Goal: Task Accomplishment & Management: Manage account settings

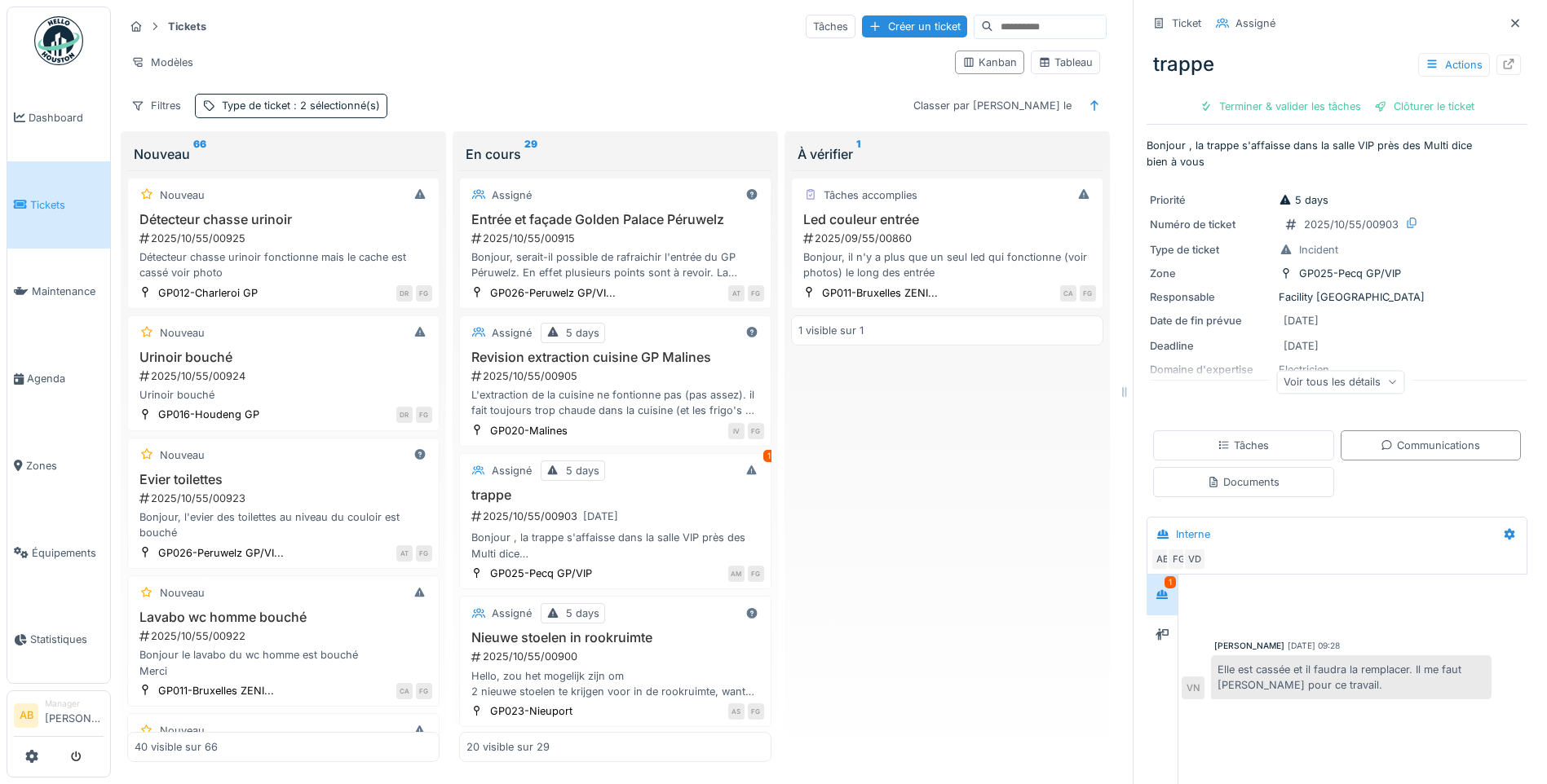
click at [49, 49] on img at bounding box center [59, 41] width 49 height 49
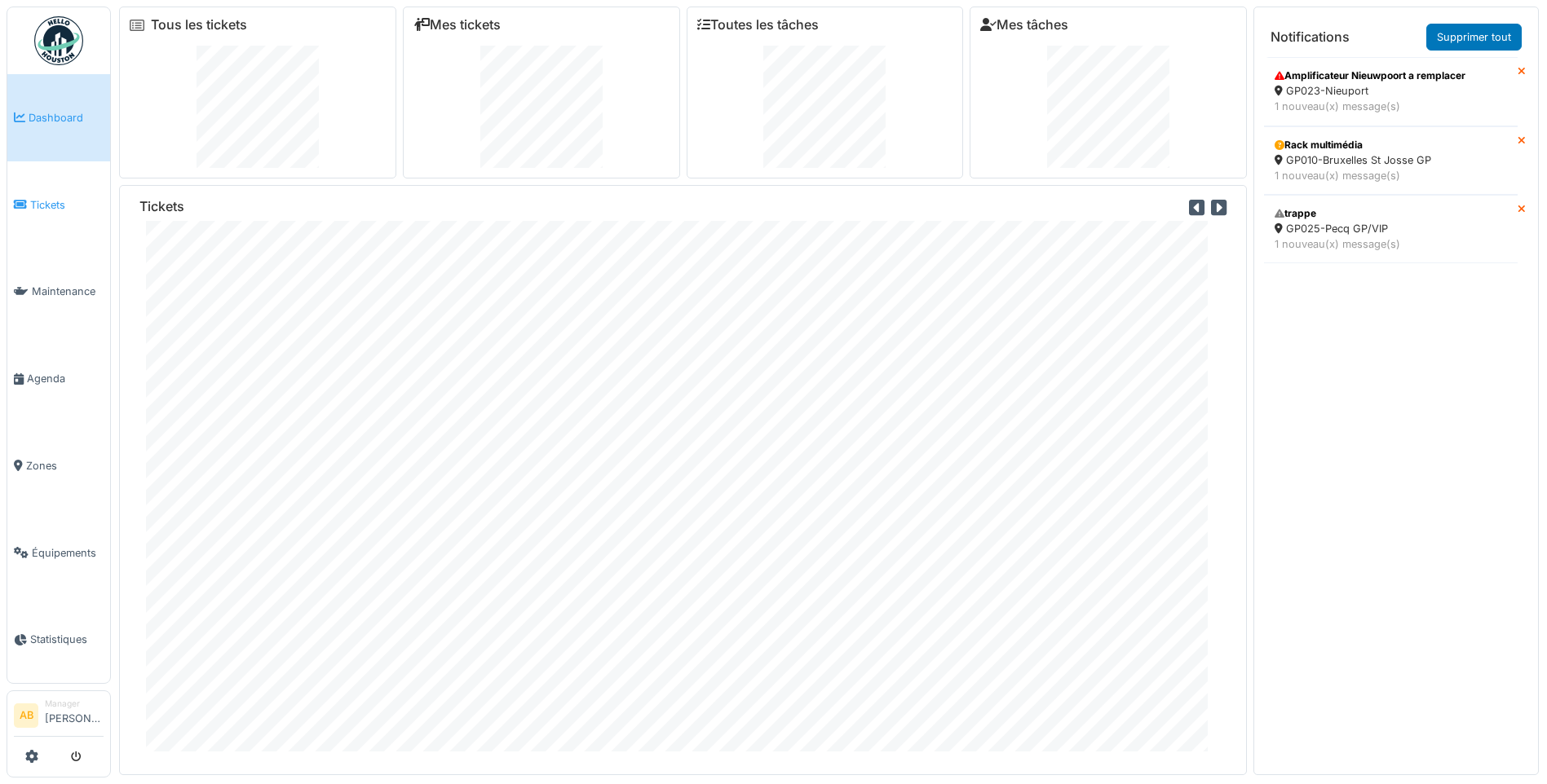
click at [69, 208] on span "Tickets" at bounding box center [67, 205] width 74 height 15
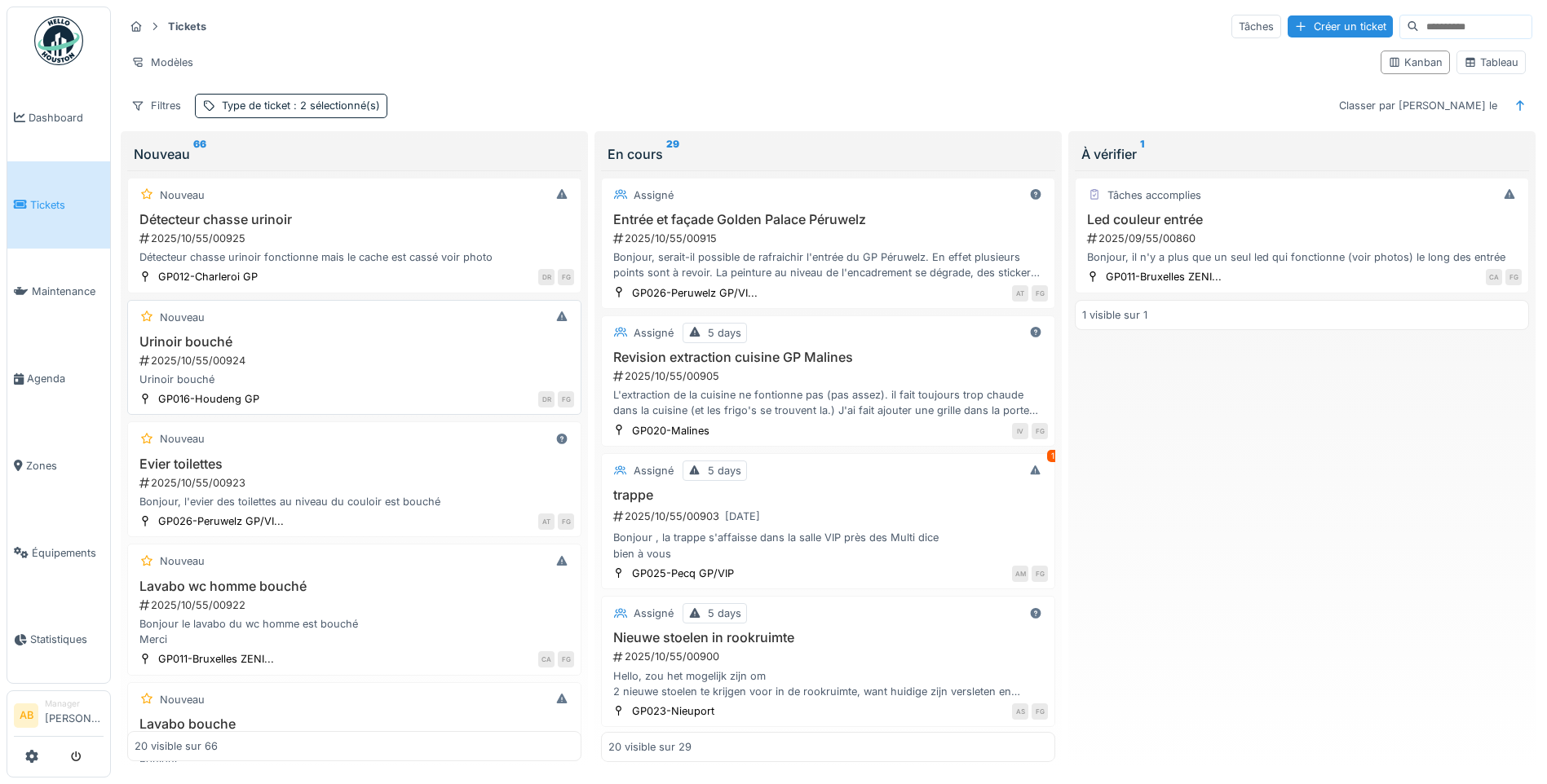
click at [362, 348] on h3 "Urinoir bouché" at bounding box center [355, 342] width 440 height 15
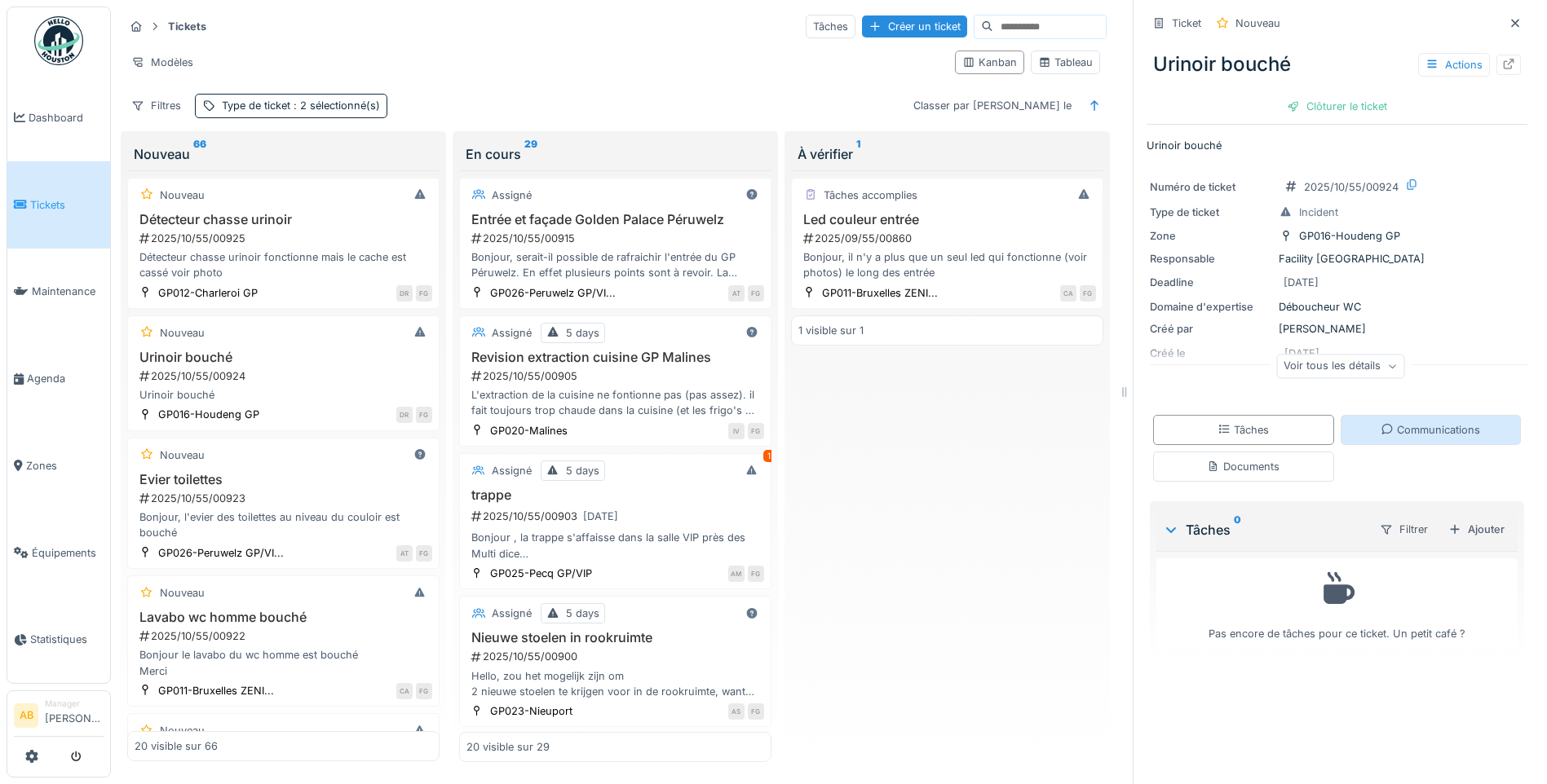
click at [1448, 445] on div "Communications" at bounding box center [1431, 430] width 181 height 30
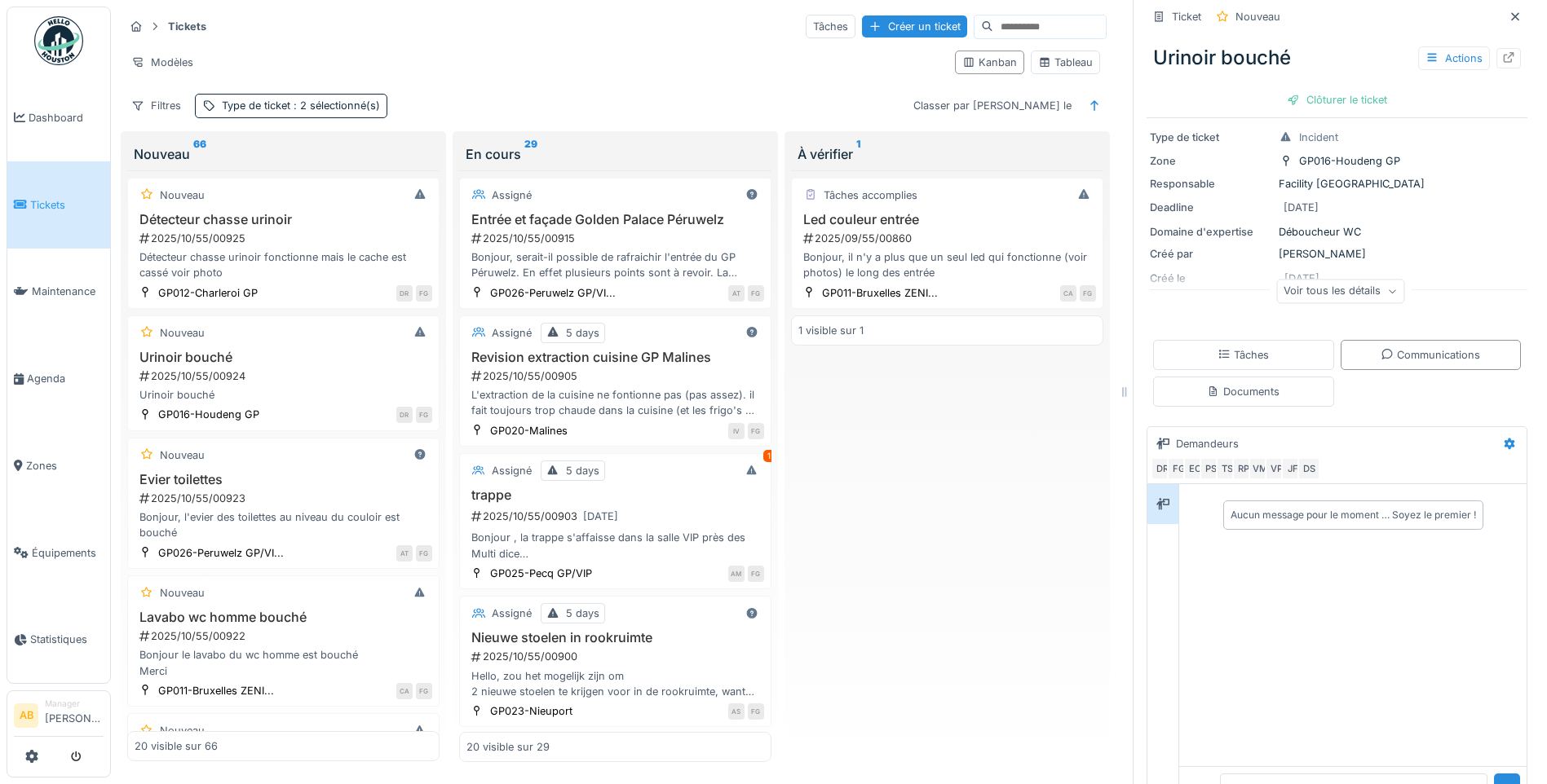
scroll to position [137, 0]
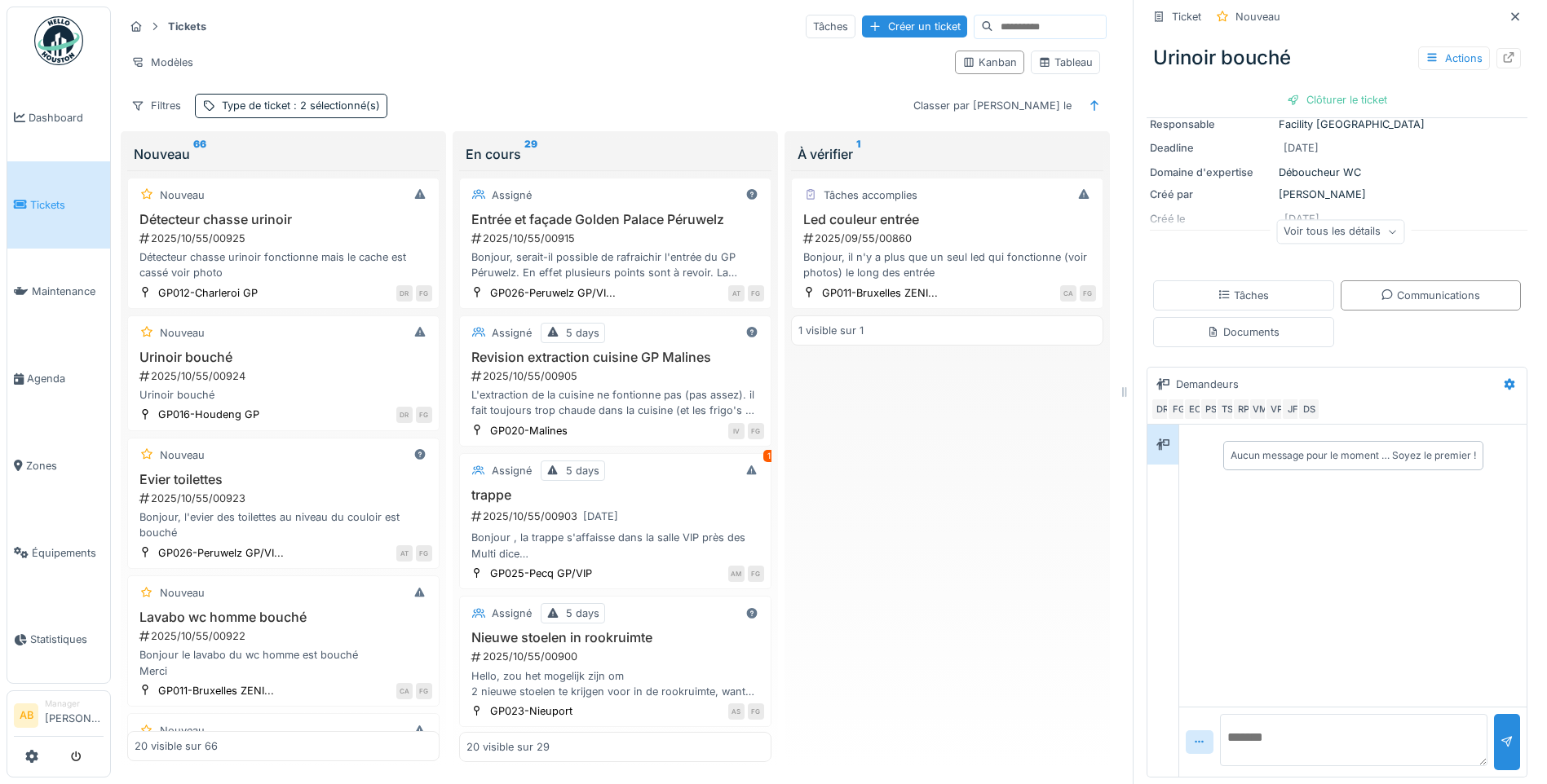
click at [1281, 723] on textarea at bounding box center [1354, 740] width 267 height 52
click at [1384, 726] on textarea "**********" at bounding box center [1348, 740] width 255 height 52
type textarea "**********"
click at [1501, 734] on div at bounding box center [1507, 742] width 13 height 15
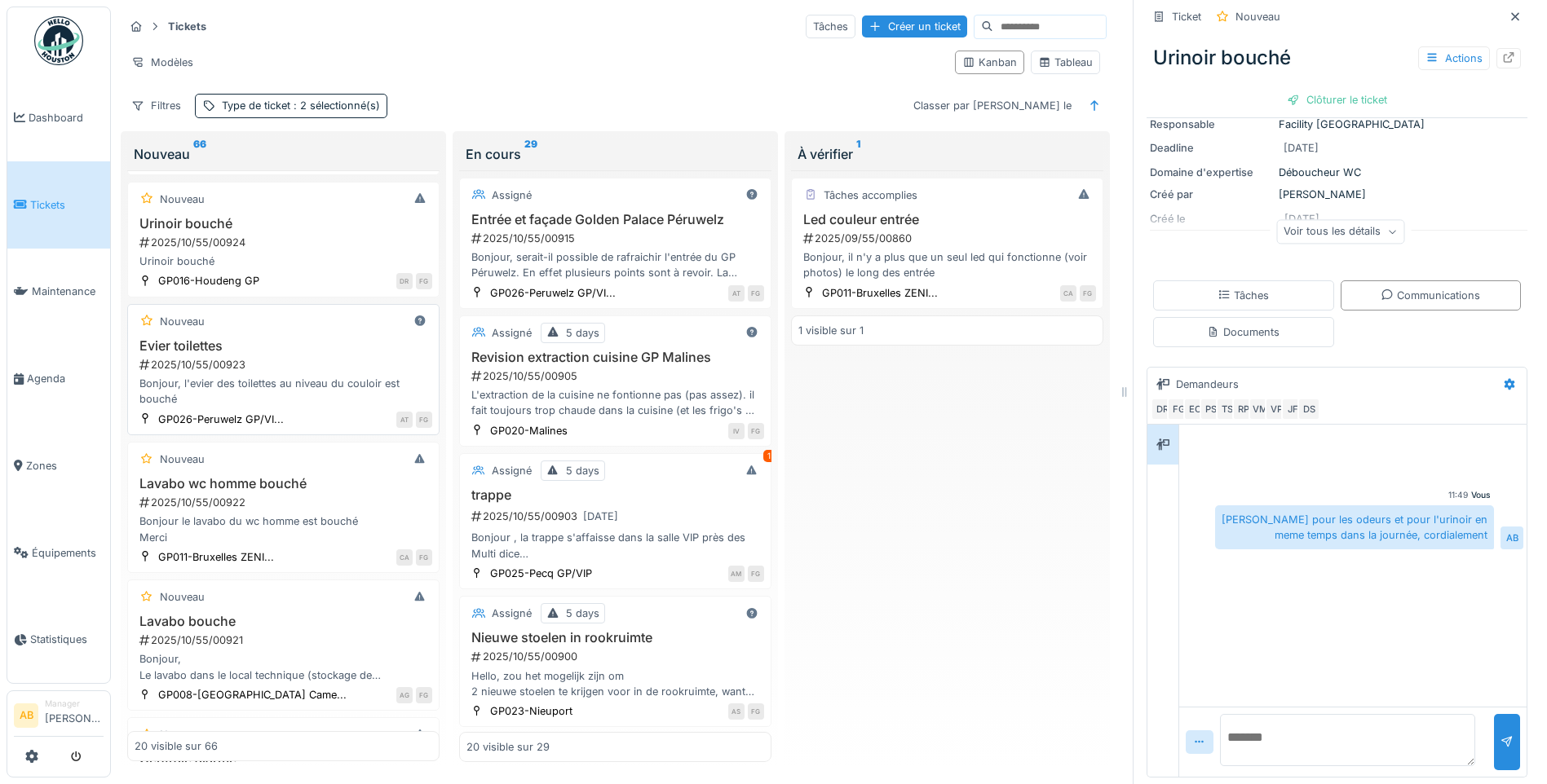
scroll to position [163, 0]
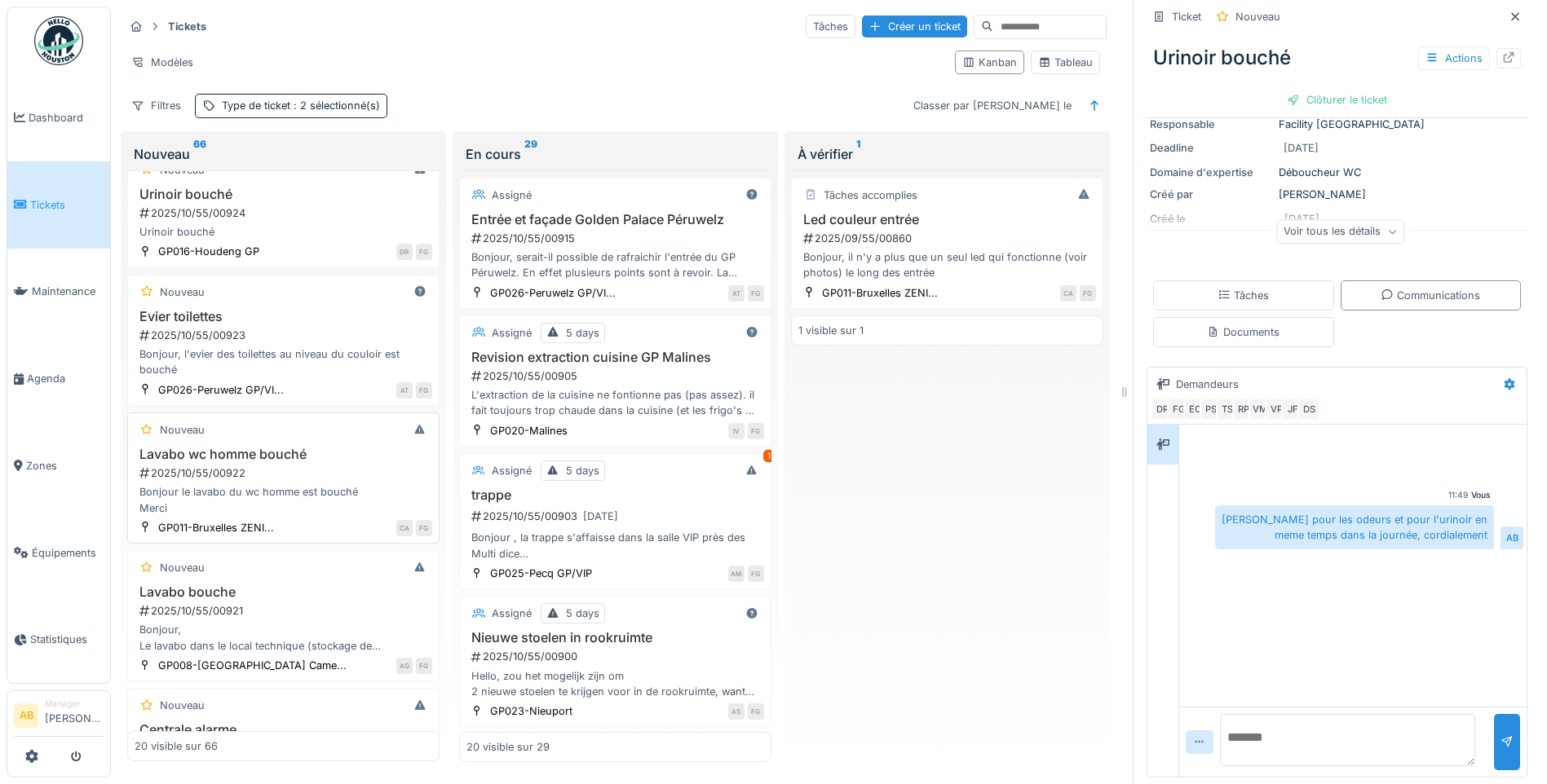
click at [261, 465] on div "2025/10/55/00922" at bounding box center [285, 473] width 294 height 15
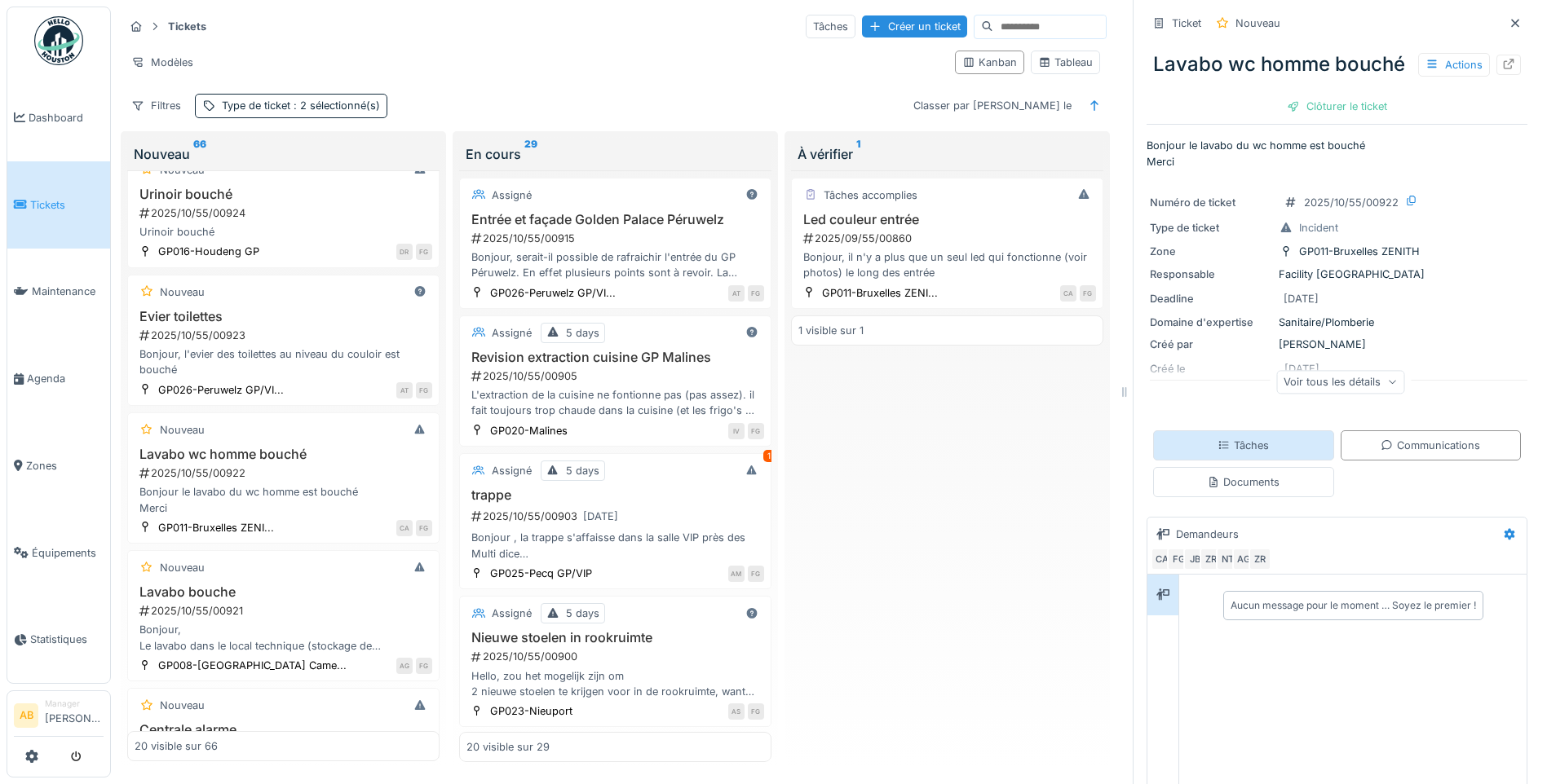
click at [1272, 458] on div "Tâches" at bounding box center [1244, 445] width 181 height 30
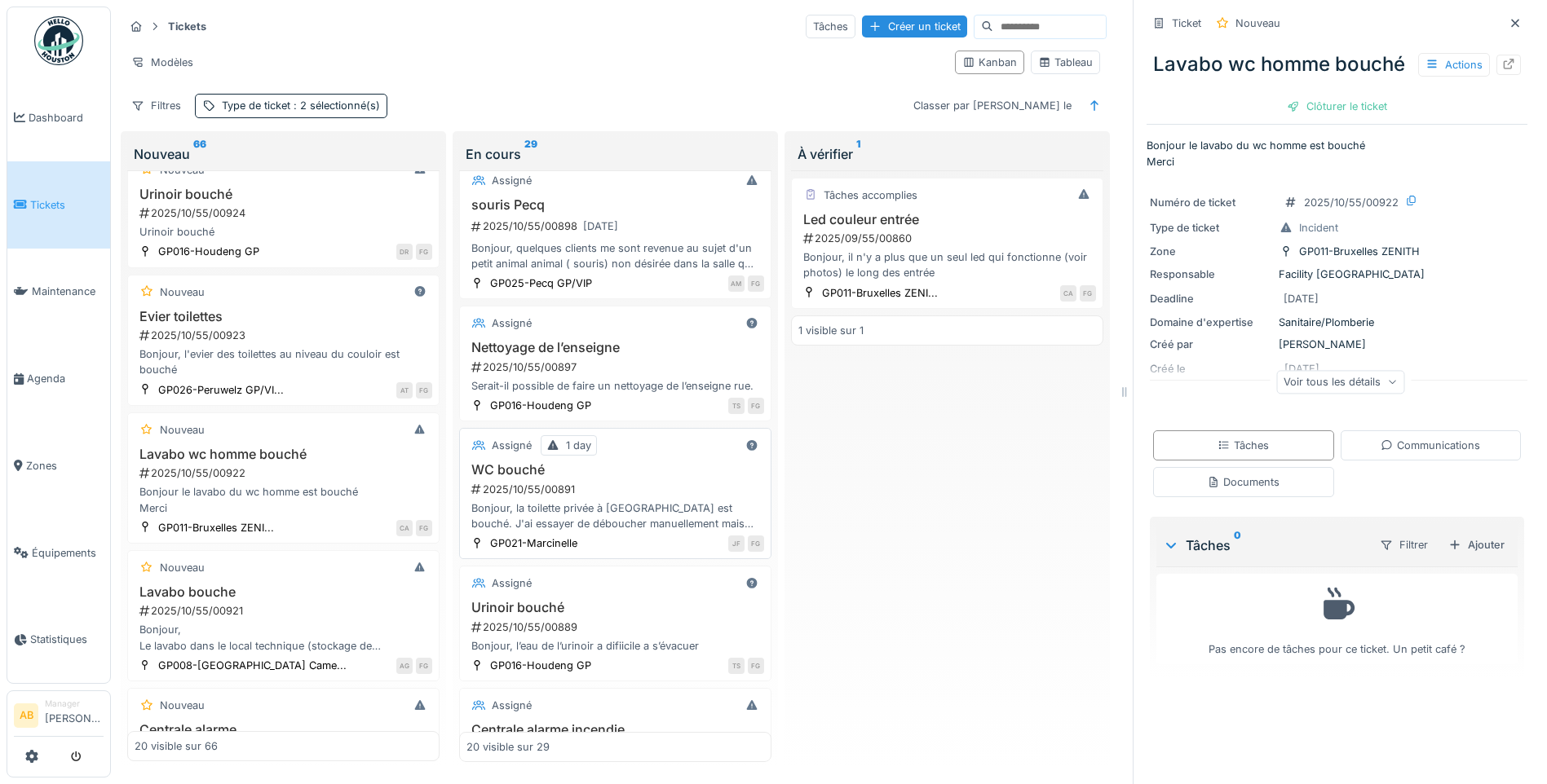
scroll to position [652, 0]
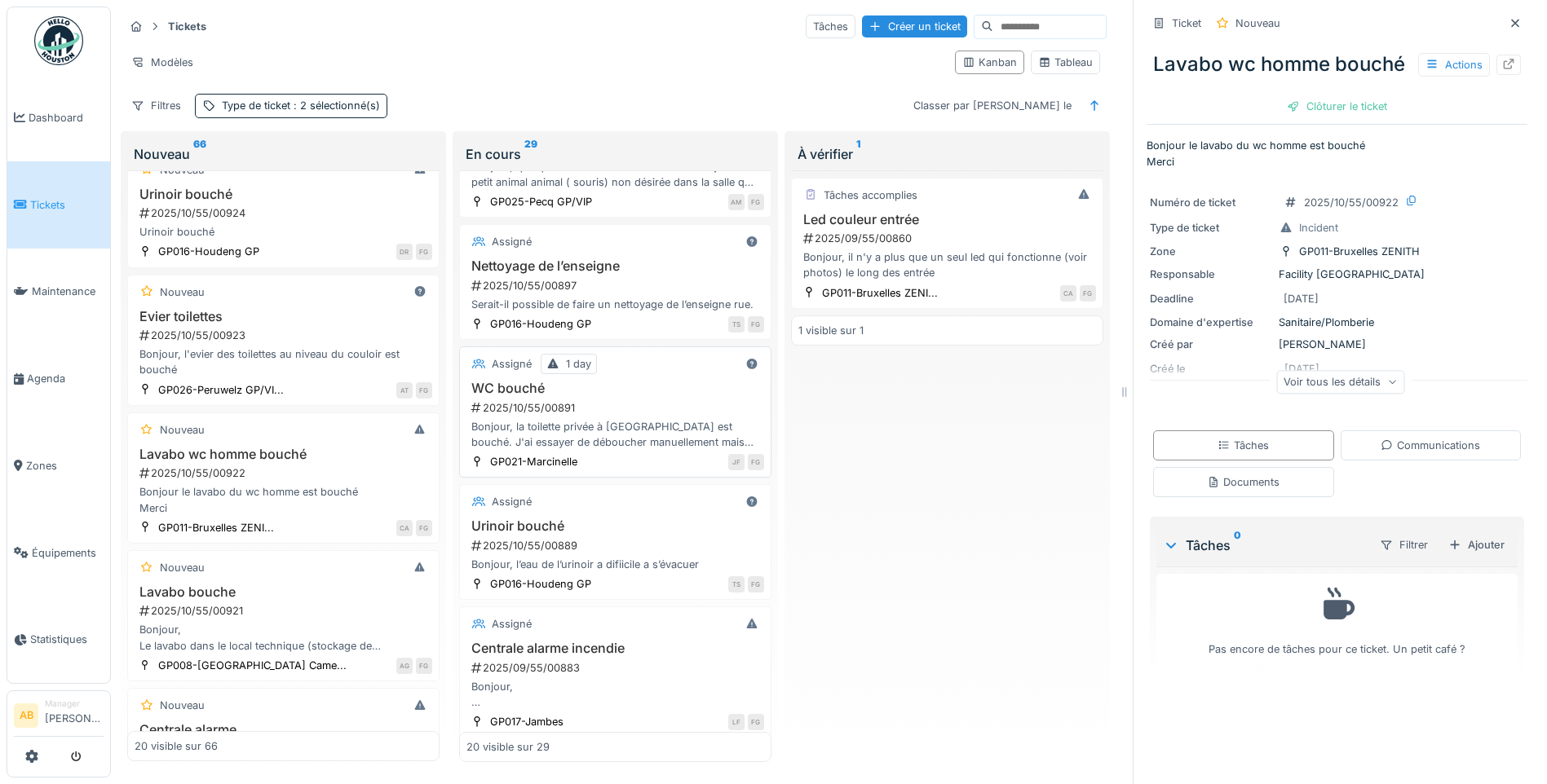
click at [633, 445] on div "Bonjour, la toilette privée à Marcinelle est bouché. J'ai essayer de déboucher …" at bounding box center [614, 434] width 297 height 31
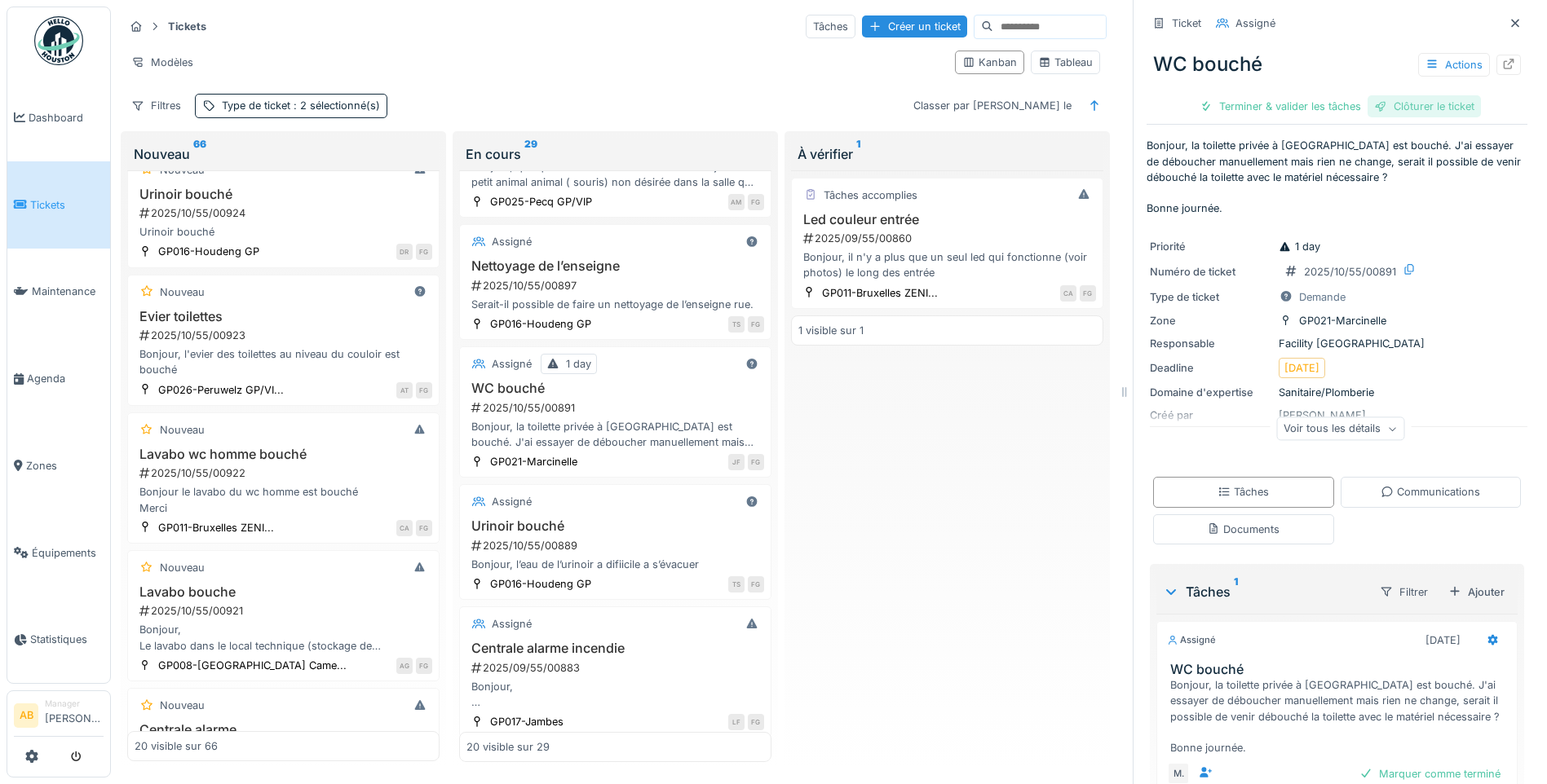
click at [1424, 112] on div "Clôturer le ticket" at bounding box center [1424, 106] width 113 height 22
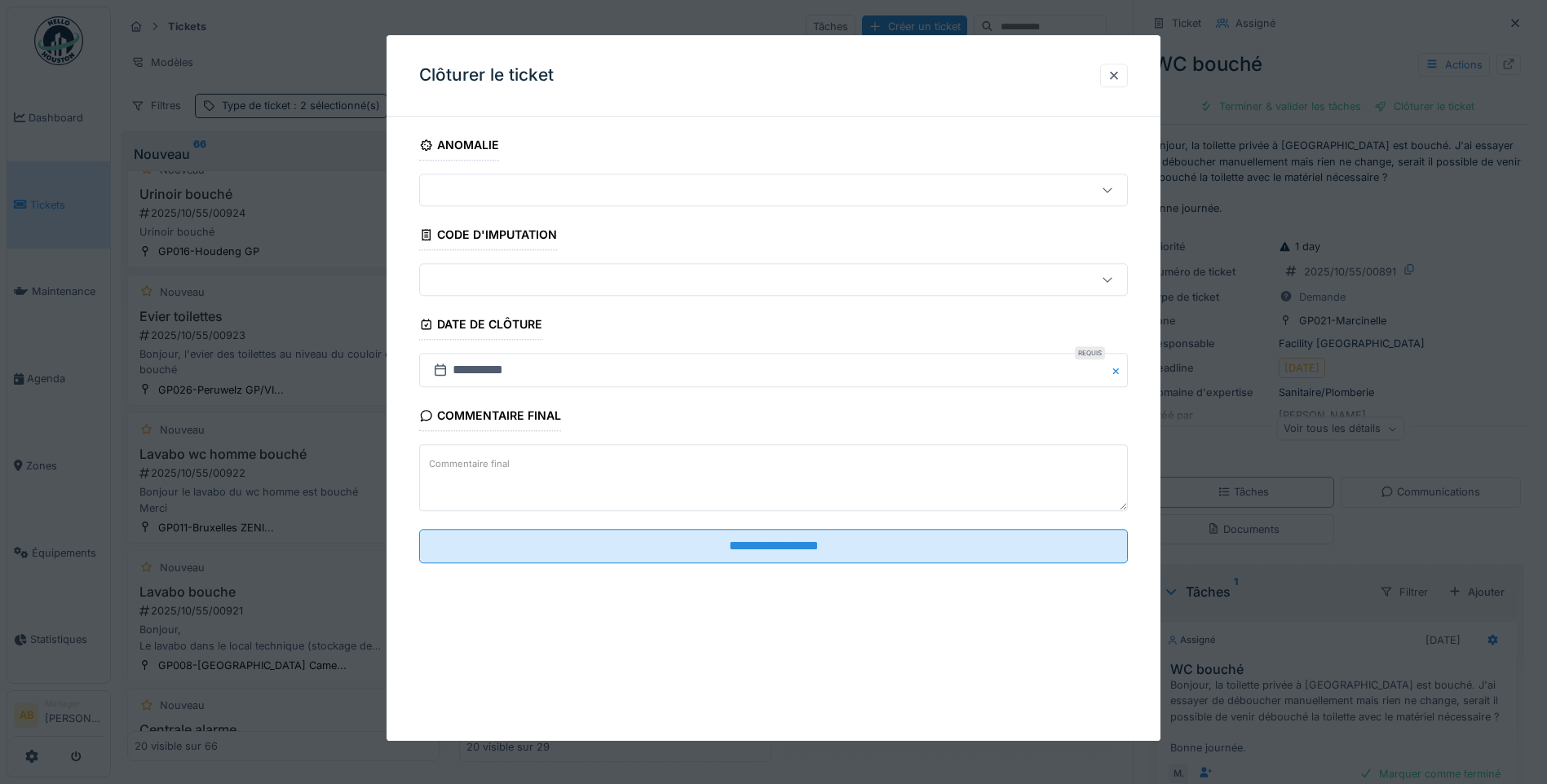
click at [564, 482] on textarea "Commentaire final" at bounding box center [773, 478] width 709 height 67
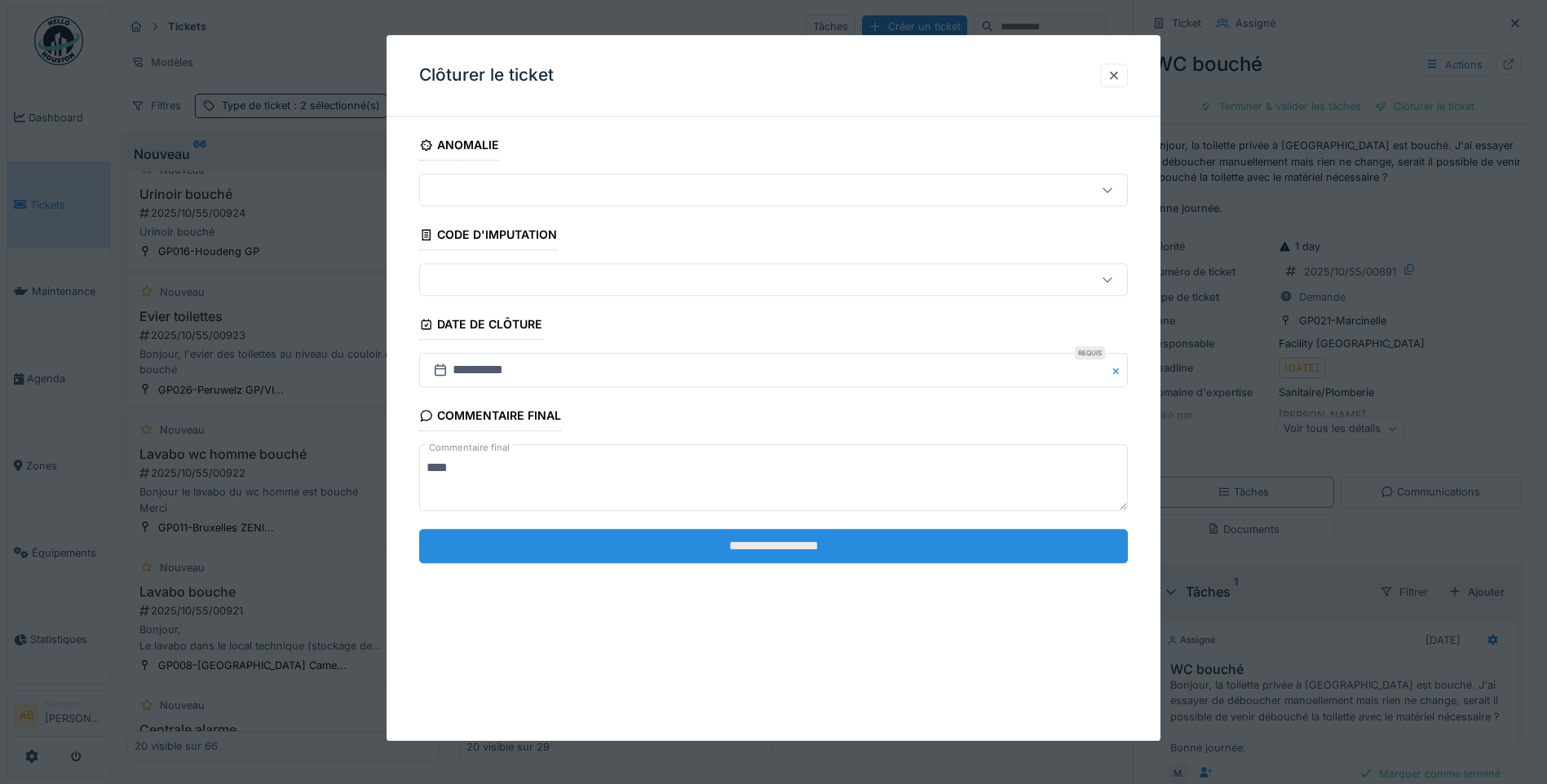
type textarea "****"
click at [664, 542] on input "**********" at bounding box center [773, 546] width 709 height 34
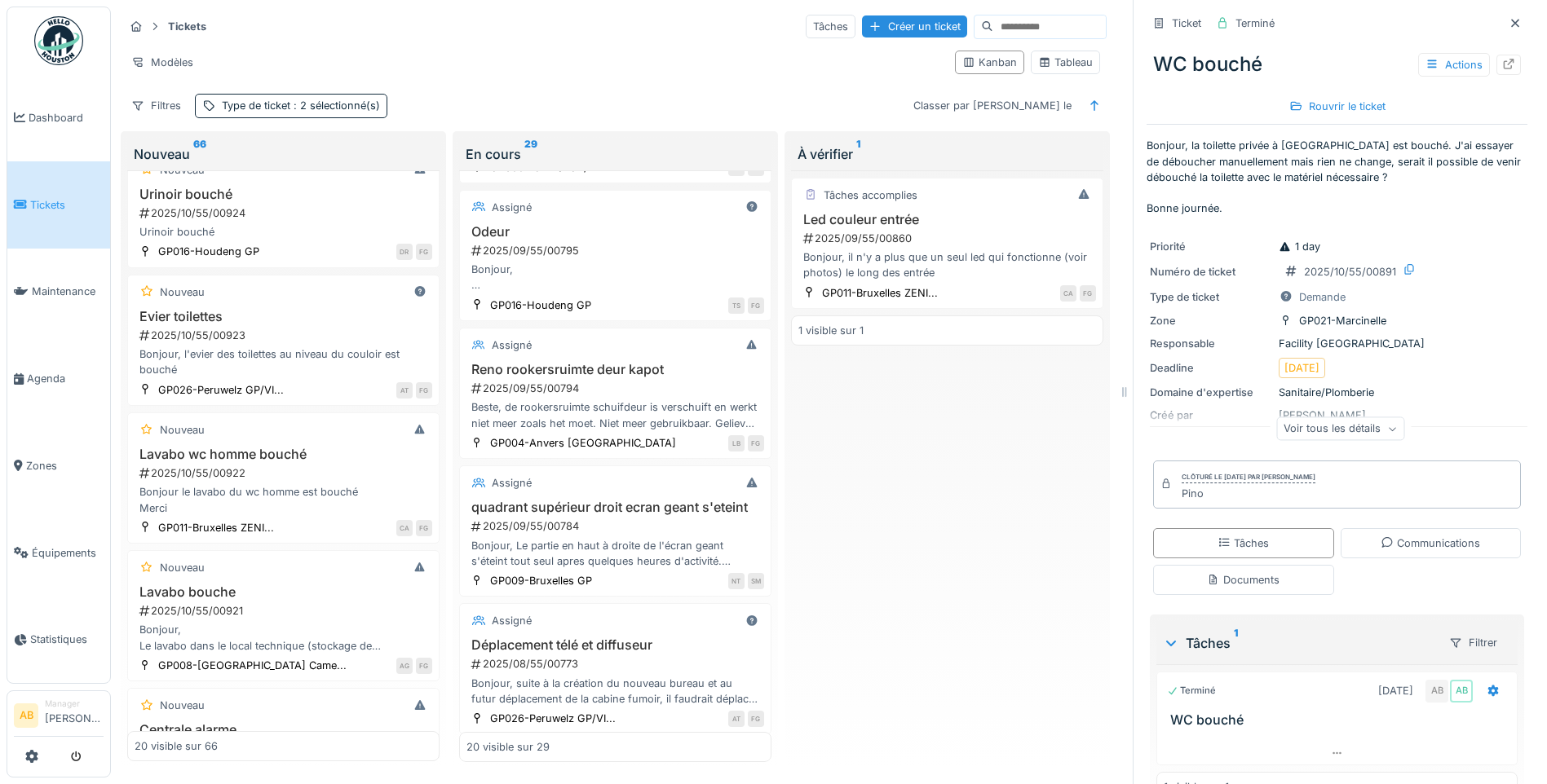
scroll to position [1711, 0]
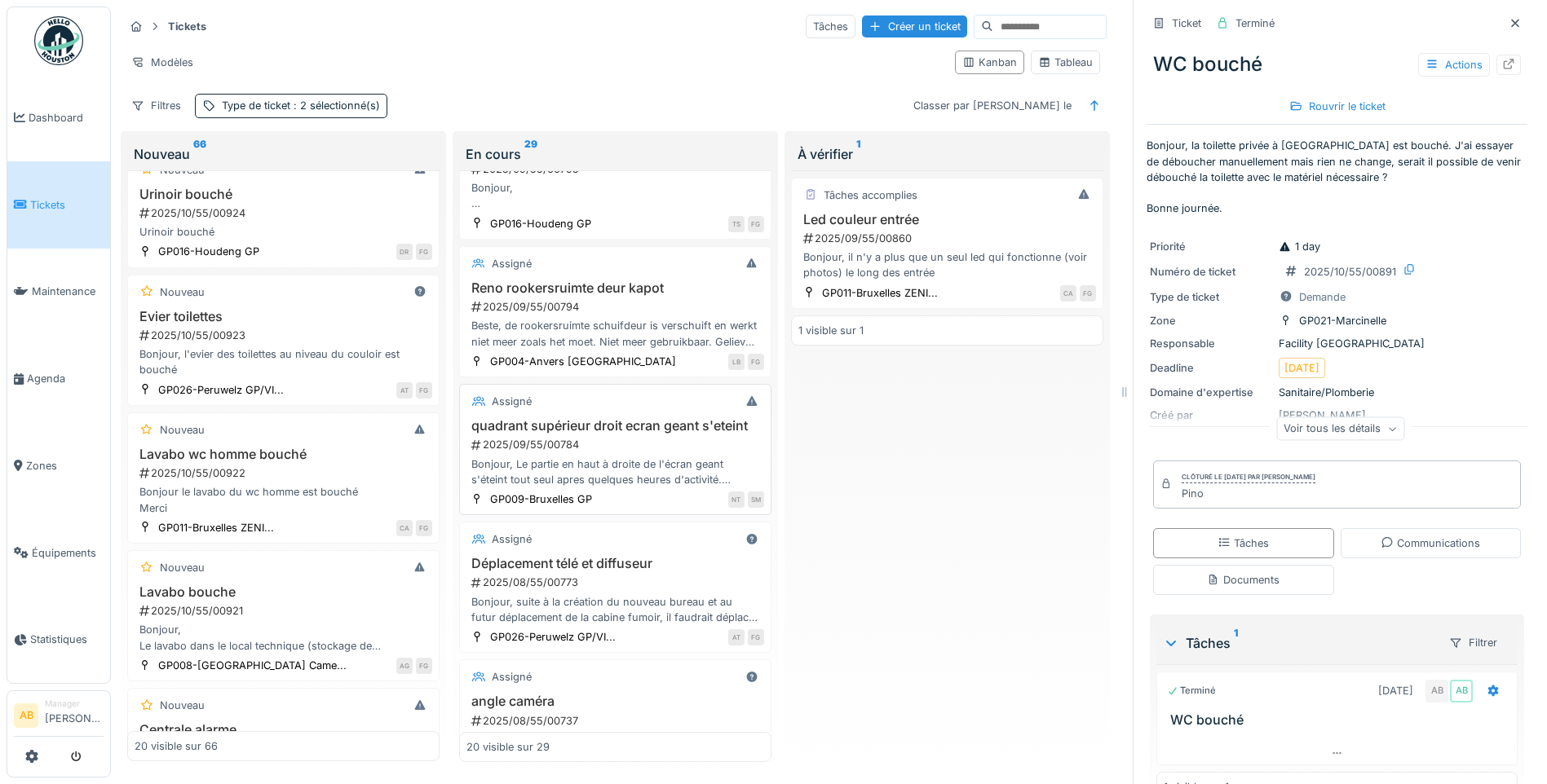
click at [663, 488] on div "Bonjour, Le partie en haut à droite de l'écran geant s'éteint tout seul apres q…" at bounding box center [614, 472] width 297 height 31
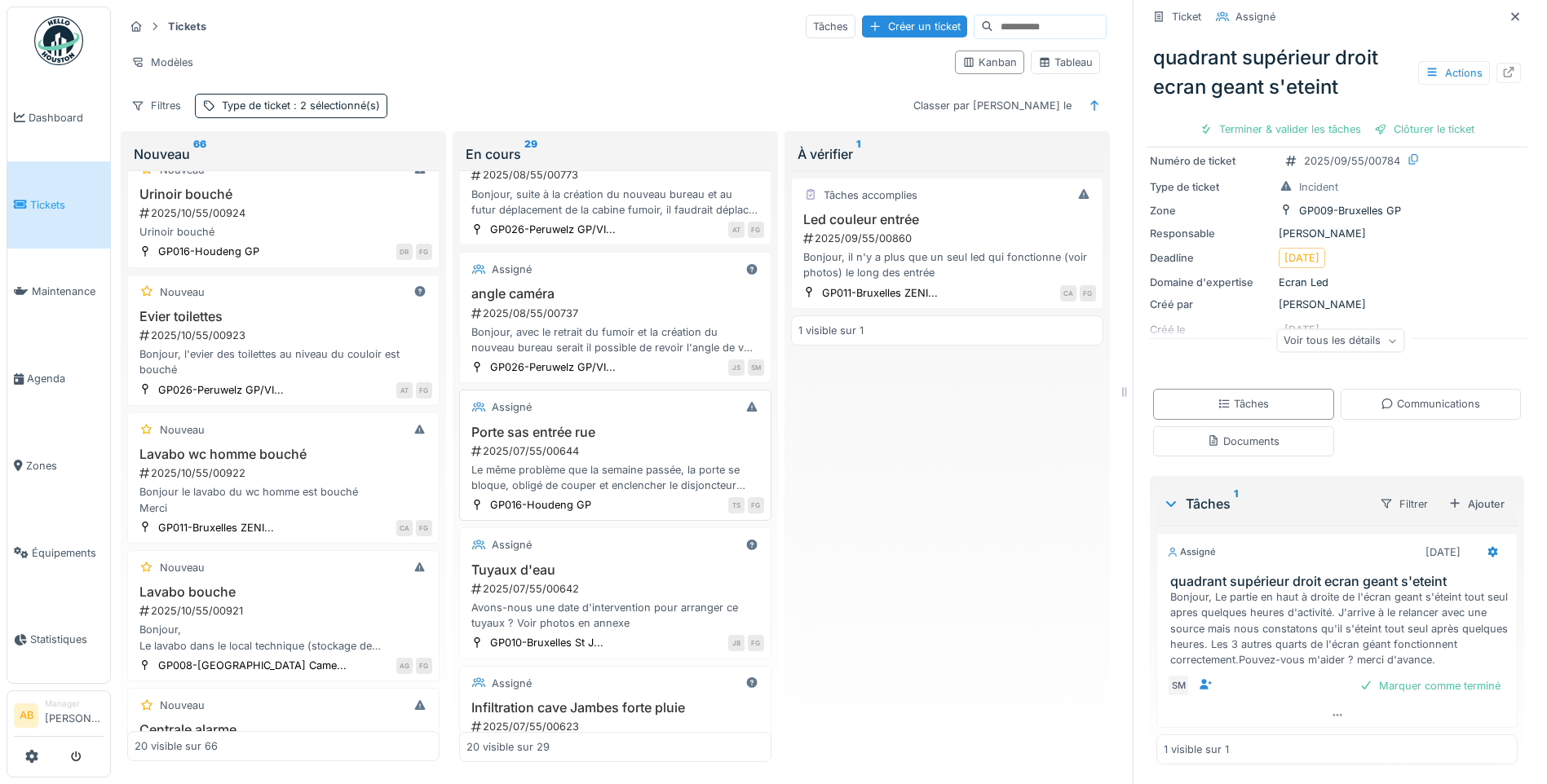
scroll to position [2201, 0]
